Goal: Use online tool/utility: Utilize a website feature to perform a specific function

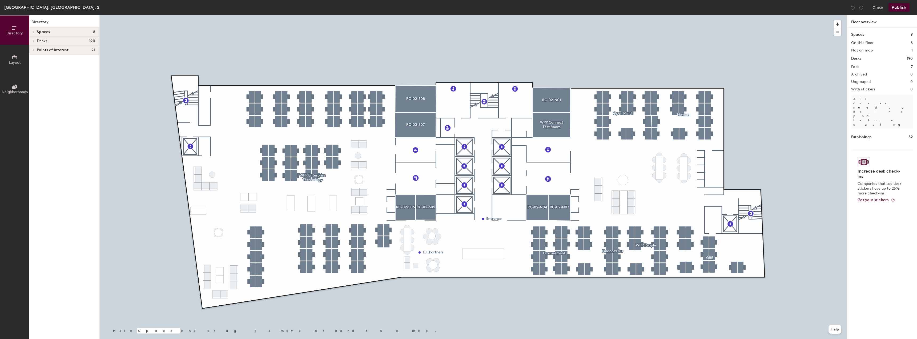
click at [32, 51] on span at bounding box center [33, 50] width 5 height 3
click at [11, 55] on button "Layout" at bounding box center [14, 59] width 29 height 29
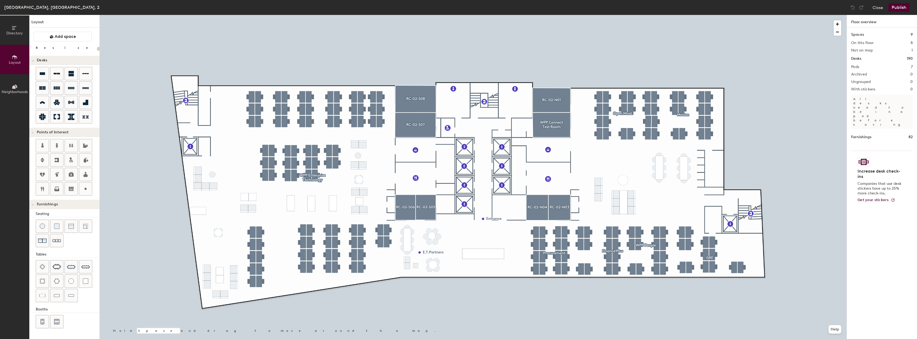
click at [15, 86] on icon at bounding box center [15, 87] width 6 height 6
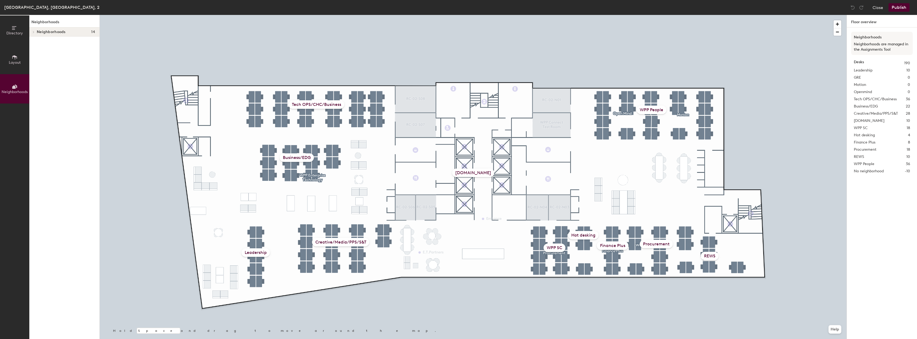
click at [35, 33] on span at bounding box center [33, 32] width 5 height 3
click at [35, 104] on div at bounding box center [33, 104] width 6 height 3
click at [35, 104] on div at bounding box center [32, 104] width 7 height 9
click at [873, 6] on button "Close" at bounding box center [877, 7] width 11 height 9
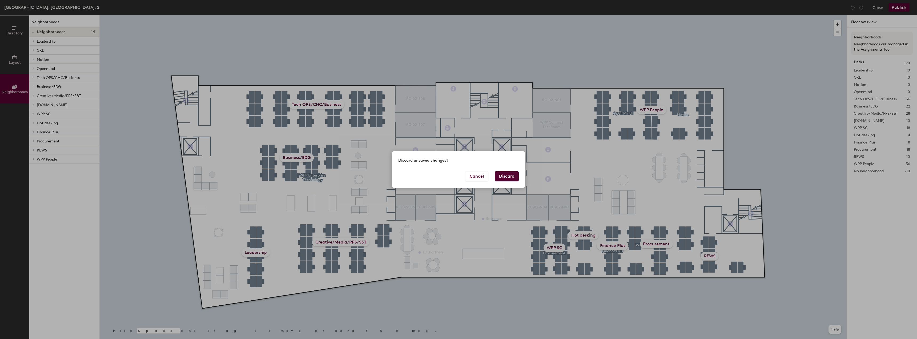
click at [515, 174] on button "Discard" at bounding box center [507, 176] width 24 height 10
